Goal: Information Seeking & Learning: Learn about a topic

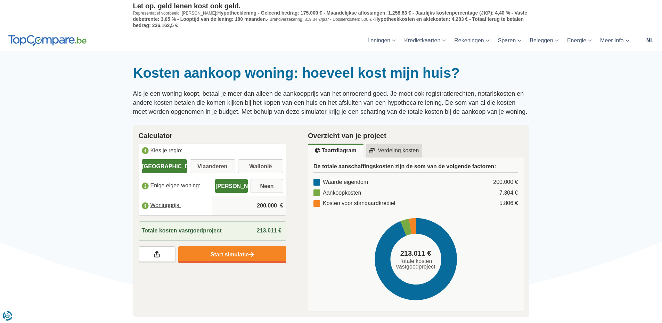
click at [217, 167] on input "Vlaanderen" at bounding box center [213, 167] width 46 height 13
radio input "true"
drag, startPoint x: 256, startPoint y: 205, endPoint x: 283, endPoint y: 205, distance: 26.4
click at [283, 205] on div "200.000 €" at bounding box center [249, 205] width 74 height 19
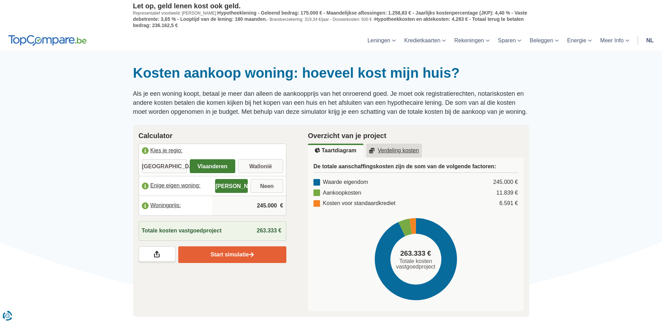
type input "245.000"
click at [232, 256] on link "Start simulatie" at bounding box center [232, 255] width 108 height 17
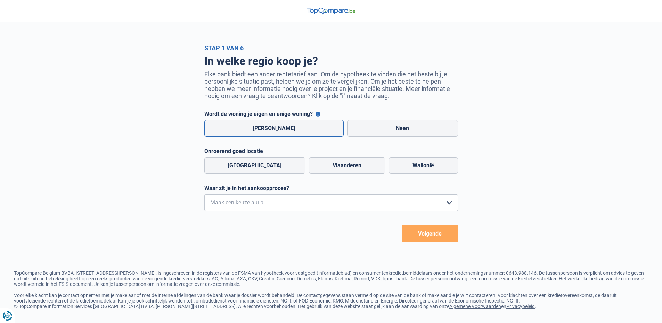
click at [278, 128] on label "[PERSON_NAME]" at bounding box center [274, 128] width 140 height 17
click at [278, 128] on input "[PERSON_NAME]" at bounding box center [274, 128] width 140 height 17
radio input "true"
click at [331, 165] on label "Vlaanderen" at bounding box center [347, 165] width 76 height 17
click at [331, 165] on input "Vlaanderen" at bounding box center [347, 165] width 76 height 17
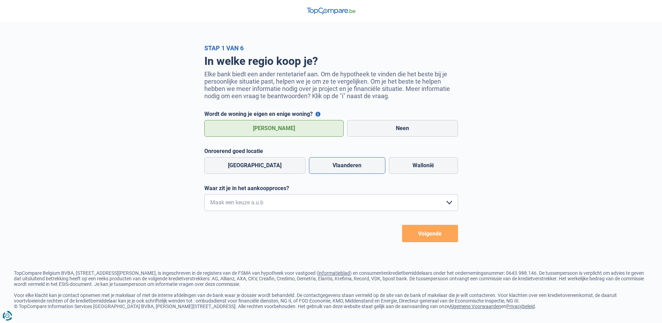
radio input "true"
click at [452, 206] on select "Ik wil me uitsluitend informeren omdat ik op dit moment geen concrete plannen h…" at bounding box center [331, 203] width 254 height 17
select select "1c"
click at [204, 196] on select "Ik wil me uitsluitend informeren omdat ik op dit moment geen concrete plannen h…" at bounding box center [331, 203] width 254 height 17
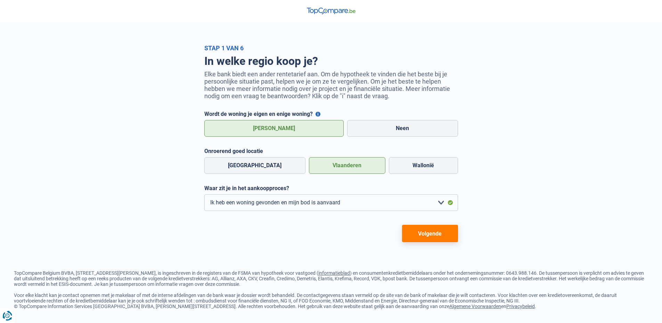
click at [433, 236] on button "Volgende" at bounding box center [430, 233] width 56 height 17
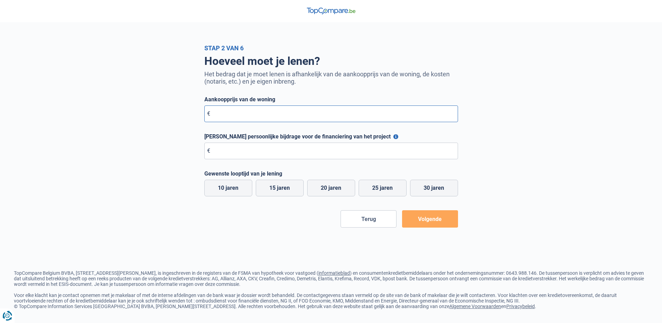
click at [265, 114] on input "Aankoopprijs van de woning" at bounding box center [331, 114] width 254 height 17
type input "245.000"
click at [288, 156] on input "[PERSON_NAME] persoonlijke bijdrage voor de financiering van het project" at bounding box center [331, 151] width 254 height 17
type input "245.000"
click at [428, 222] on form "Aankoopprijs van de woning € 245.000 Maximale persoonlijke bijdrage voor de fin…" at bounding box center [331, 162] width 254 height 132
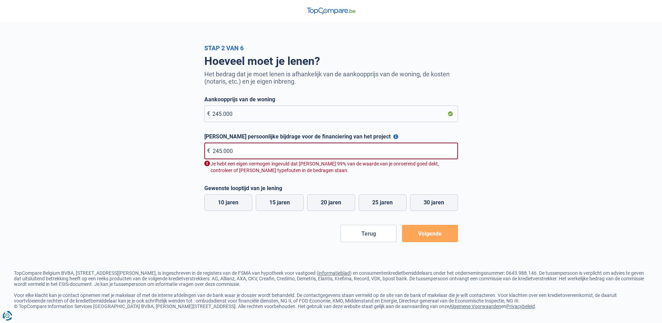
click at [433, 238] on button "Volgende" at bounding box center [430, 233] width 56 height 17
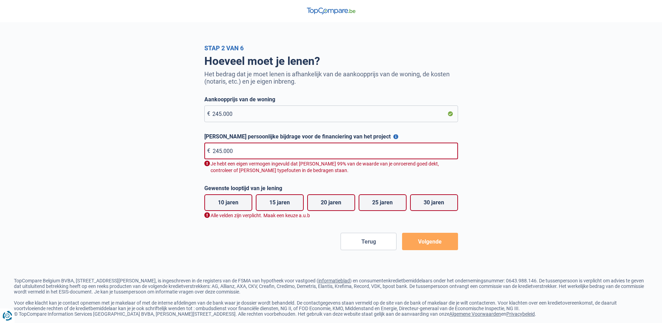
scroll to position [7, 0]
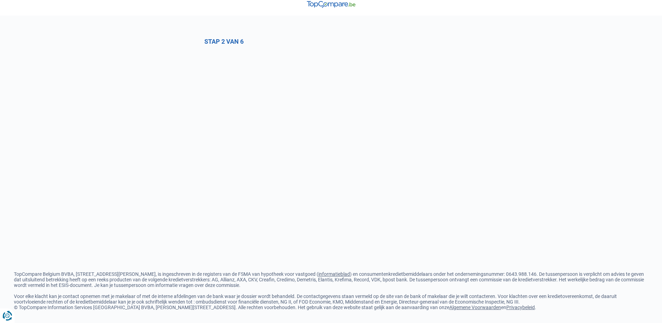
select select "1c"
